Goal: Check status

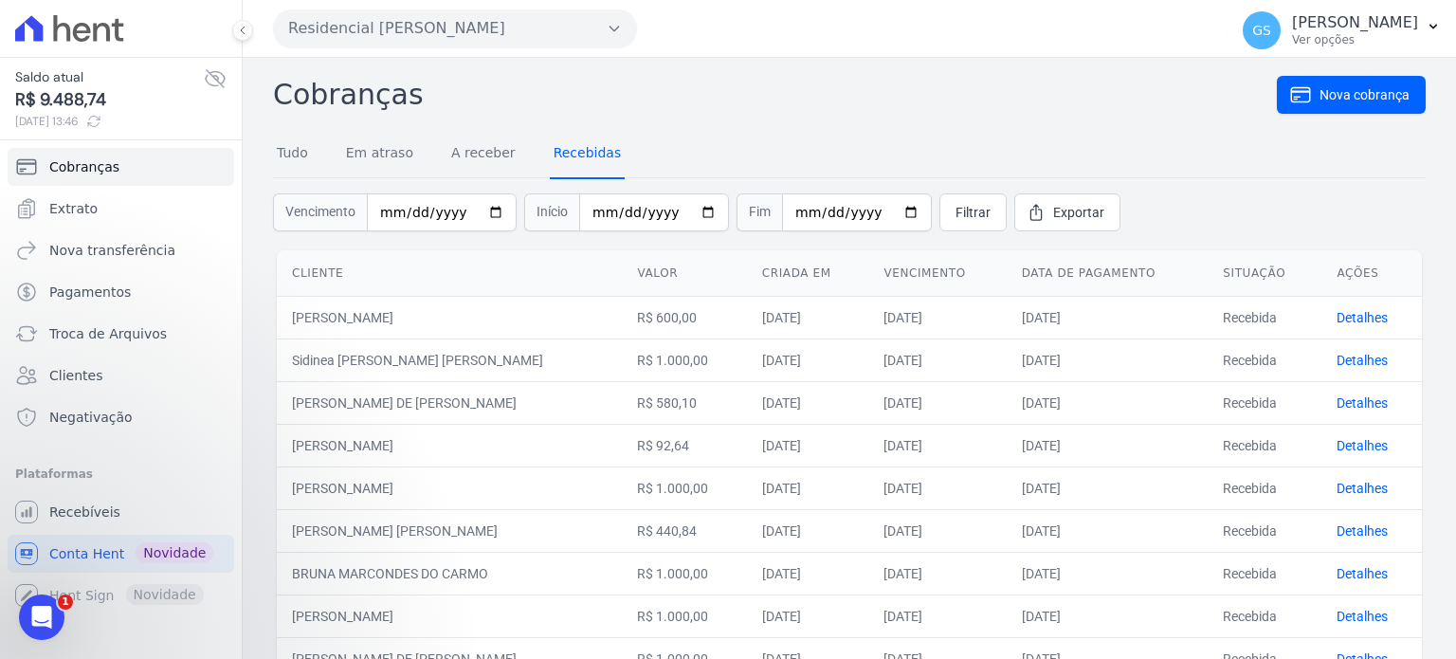
click at [593, 155] on link "Recebidas" at bounding box center [588, 154] width 76 height 49
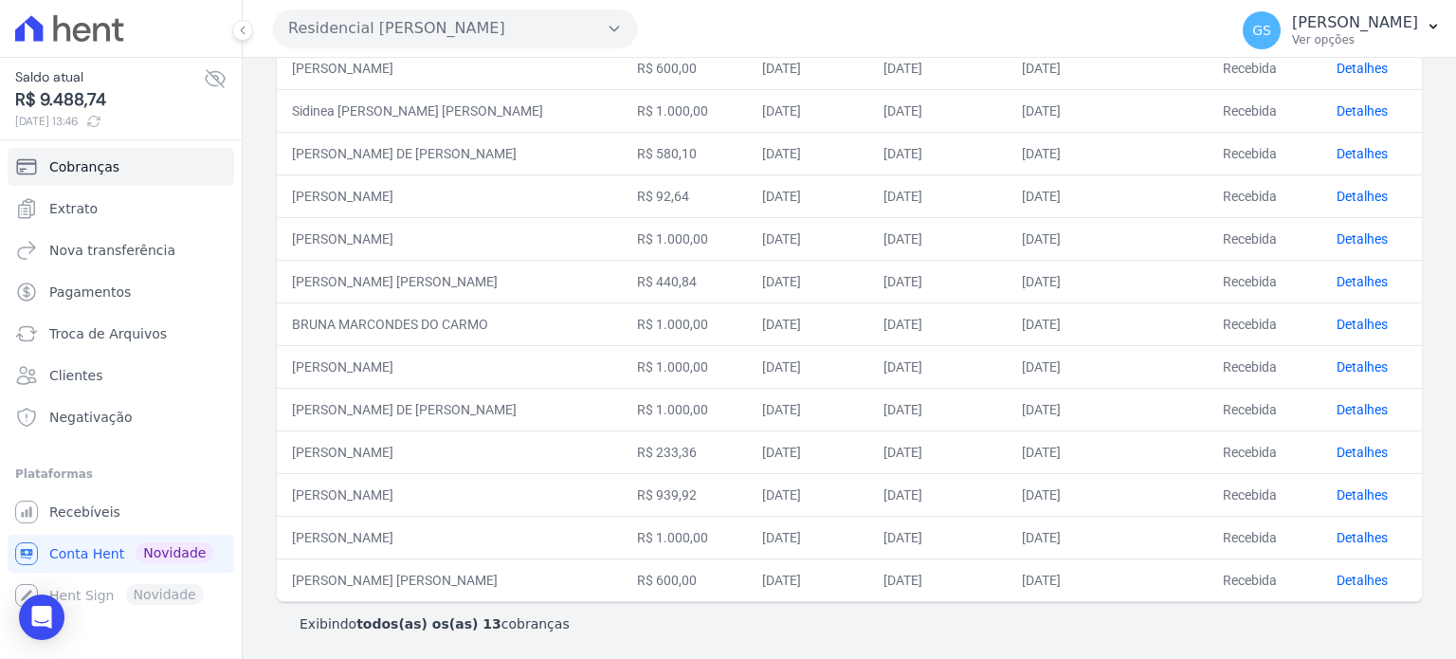
scroll to position [60, 0]
